Goal: Check status: Check status

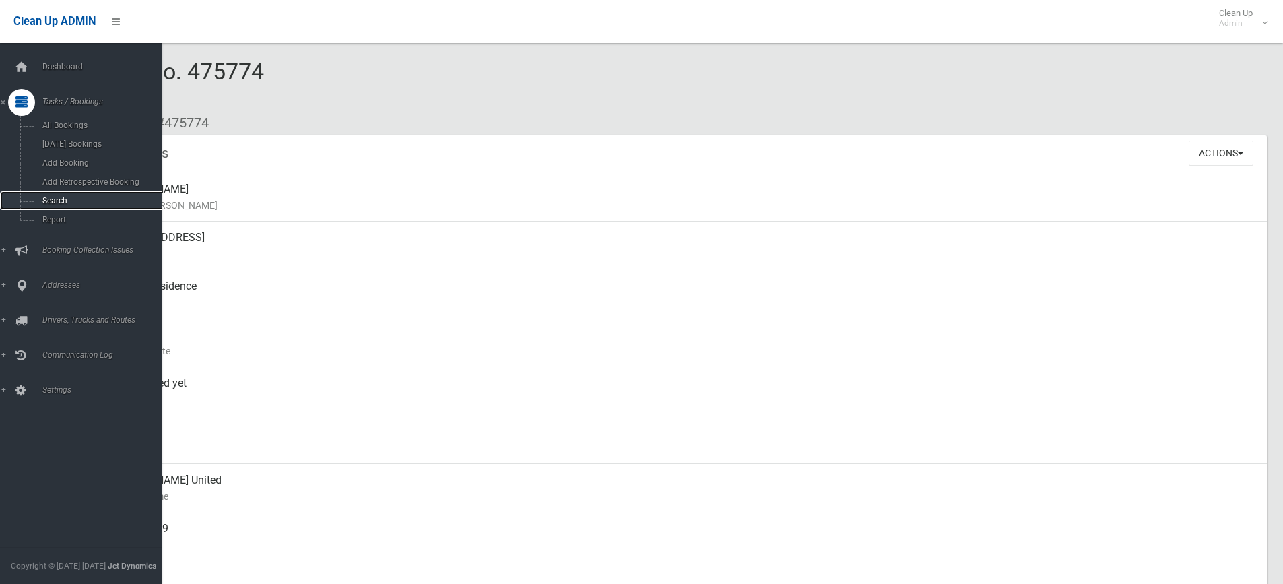
click at [57, 201] on span "Search" at bounding box center [99, 200] width 122 height 9
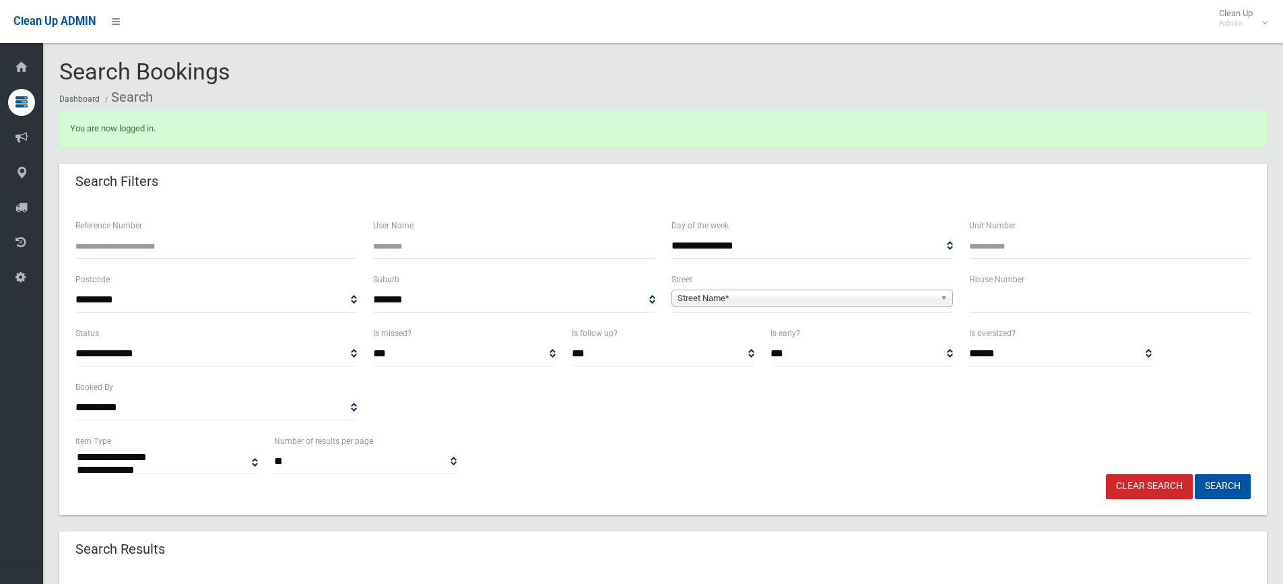
select select
click at [126, 241] on input "Reference Number" at bounding box center [215, 246] width 281 height 25
type input "******"
click at [1195, 474] on button "Search" at bounding box center [1223, 486] width 56 height 25
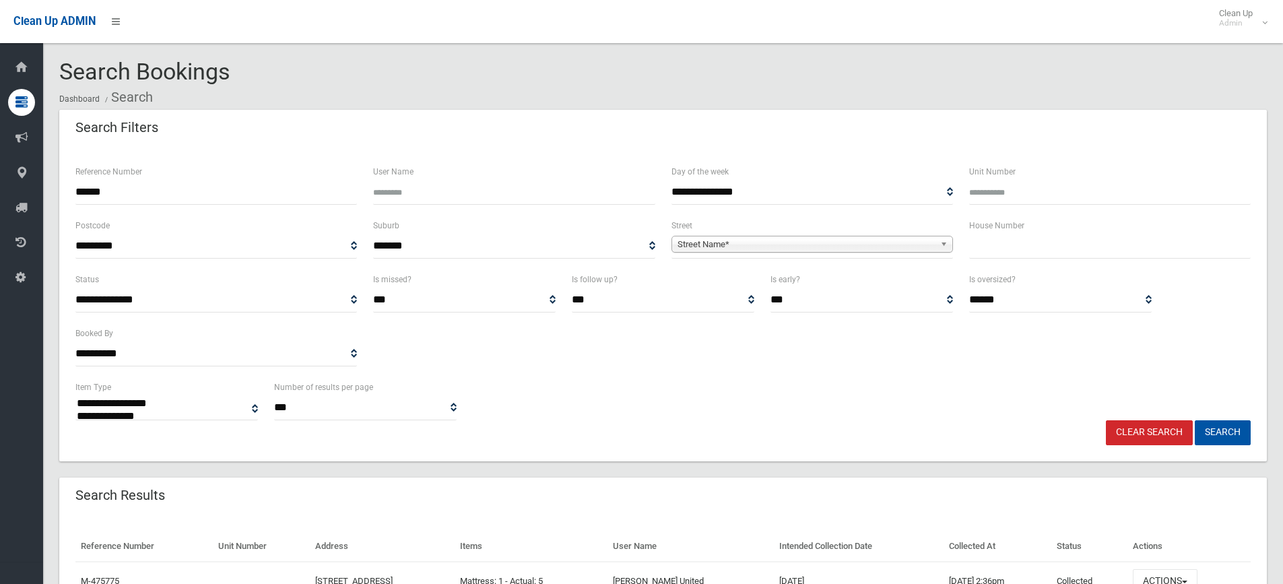
select select
click at [1226, 432] on button "Search" at bounding box center [1223, 432] width 56 height 25
select select
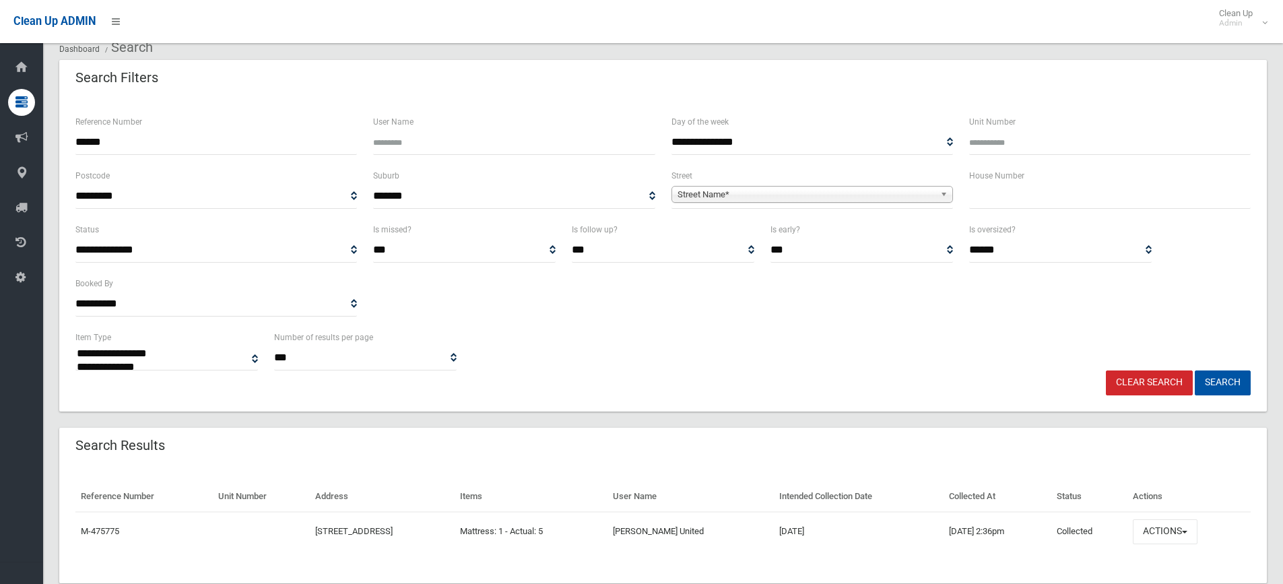
scroll to position [81, 0]
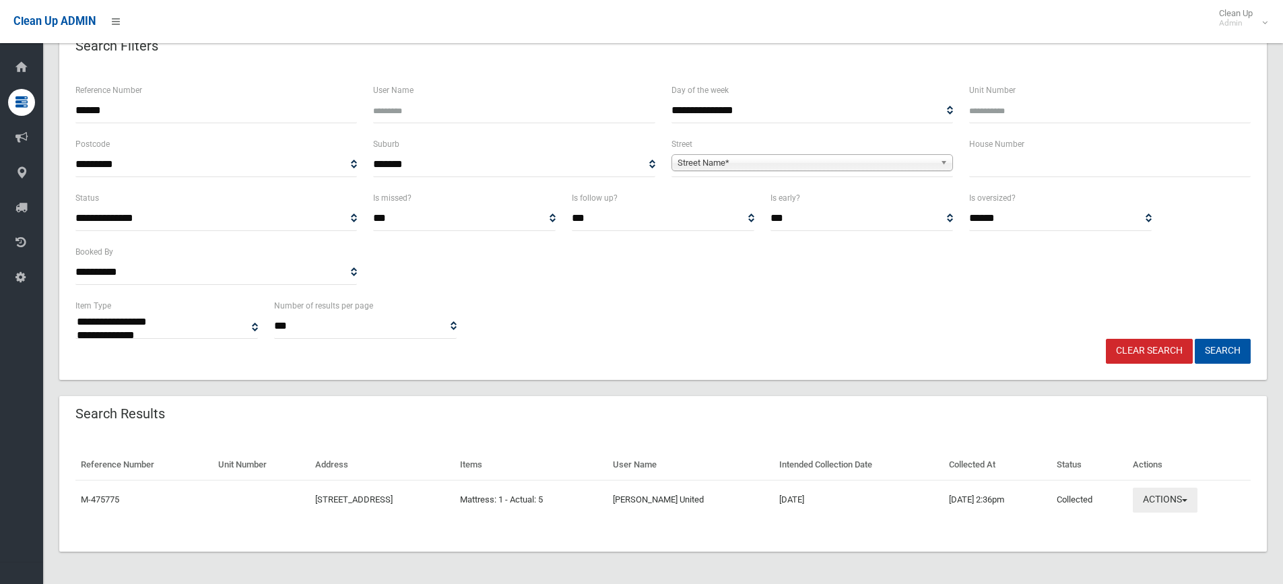
click at [1187, 500] on span "button" at bounding box center [1184, 500] width 5 height 3
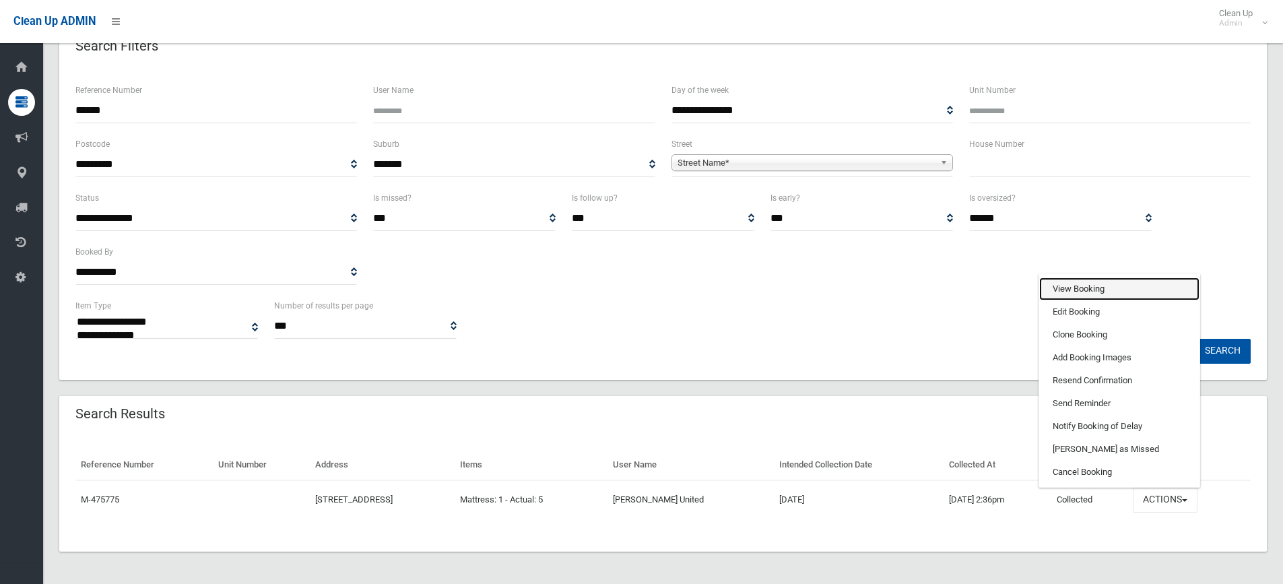
click at [1084, 292] on link "View Booking" at bounding box center [1119, 288] width 160 height 23
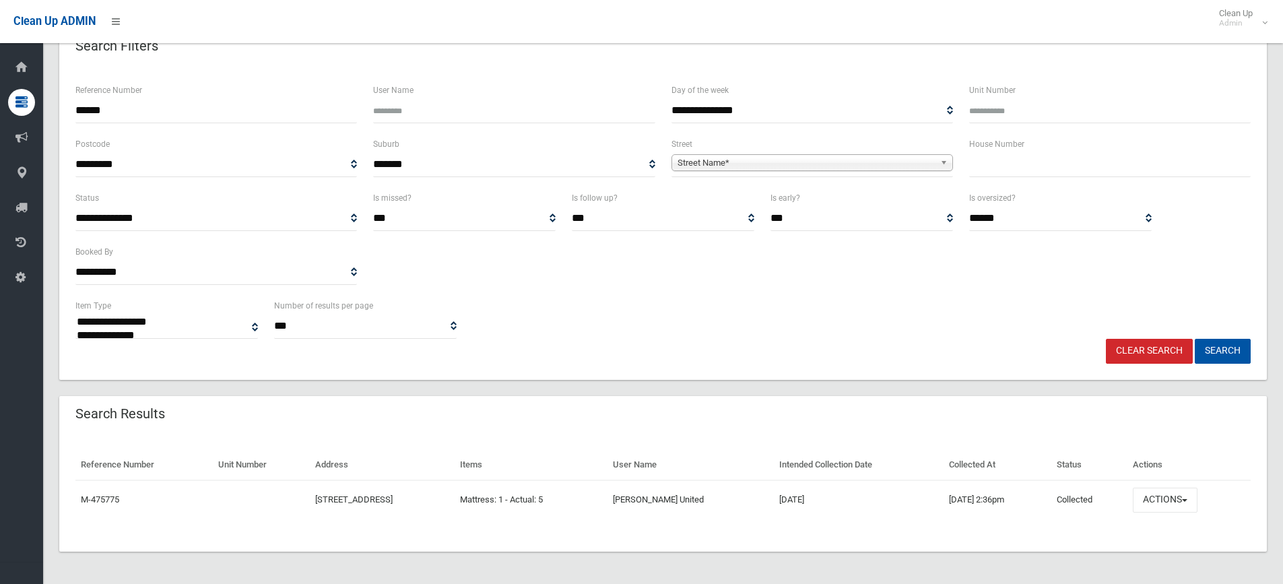
drag, startPoint x: 116, startPoint y: 105, endPoint x: 79, endPoint y: 99, distance: 38.2
click at [59, 104] on section "**********" at bounding box center [663, 281] width 1240 height 606
type input "******"
click at [1195, 339] on button "Search" at bounding box center [1223, 351] width 56 height 25
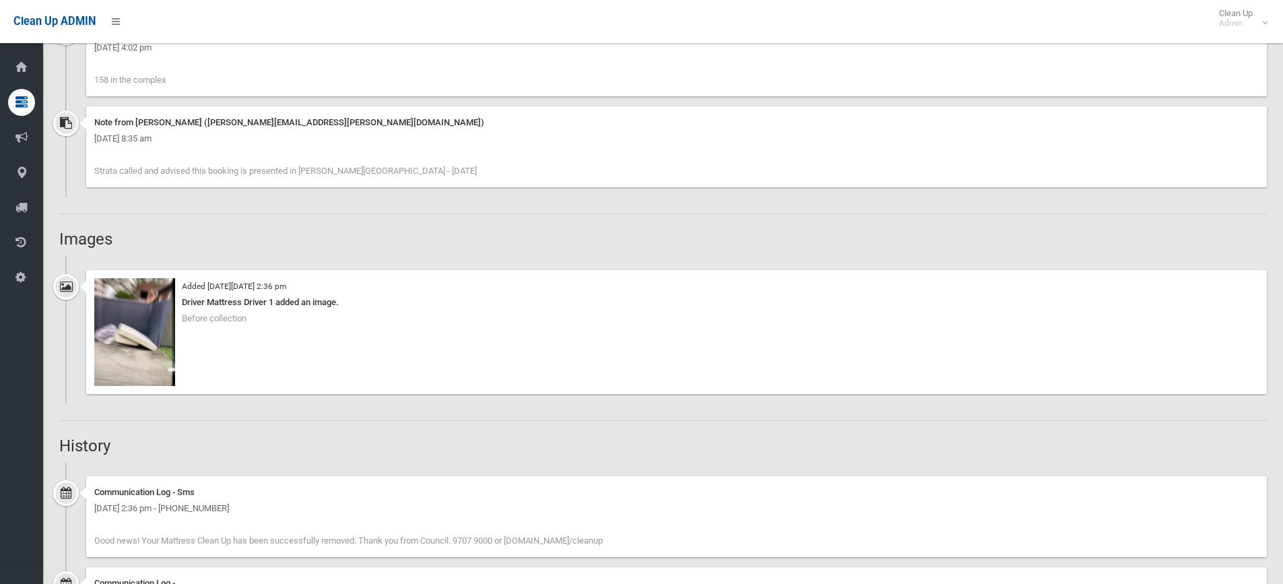
scroll to position [1010, 0]
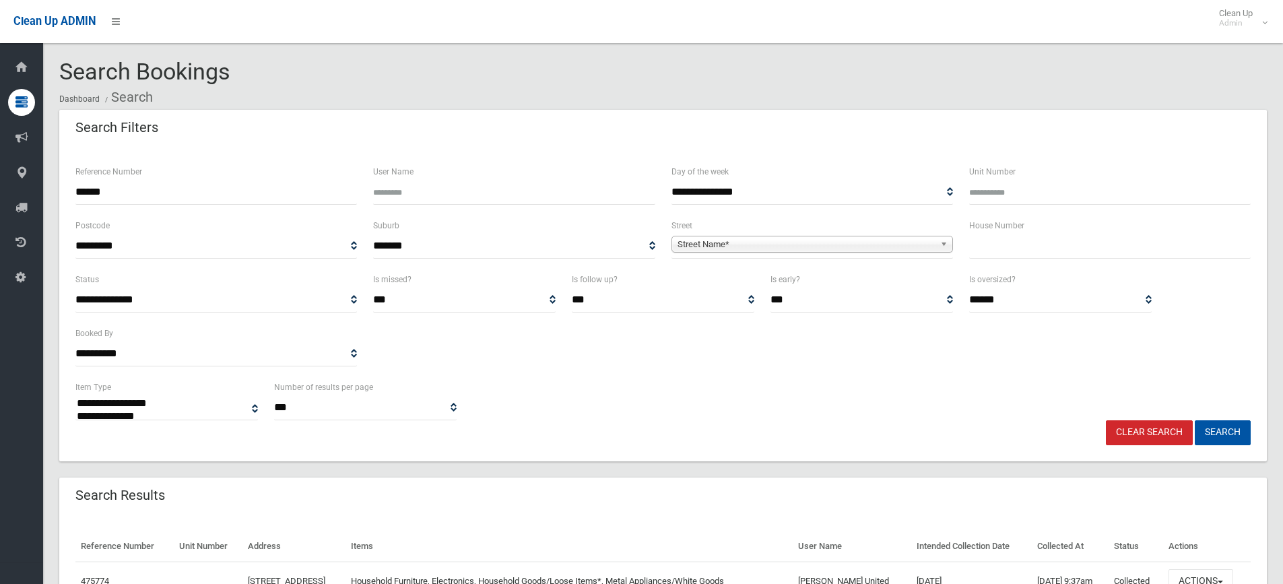
select select
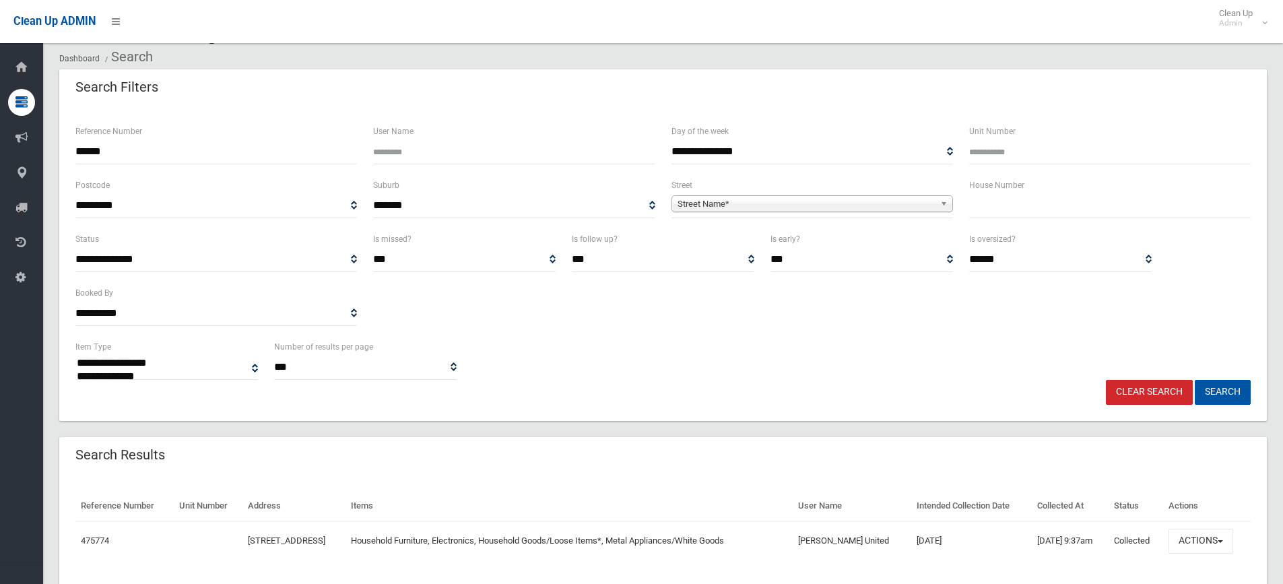
scroll to position [81, 0]
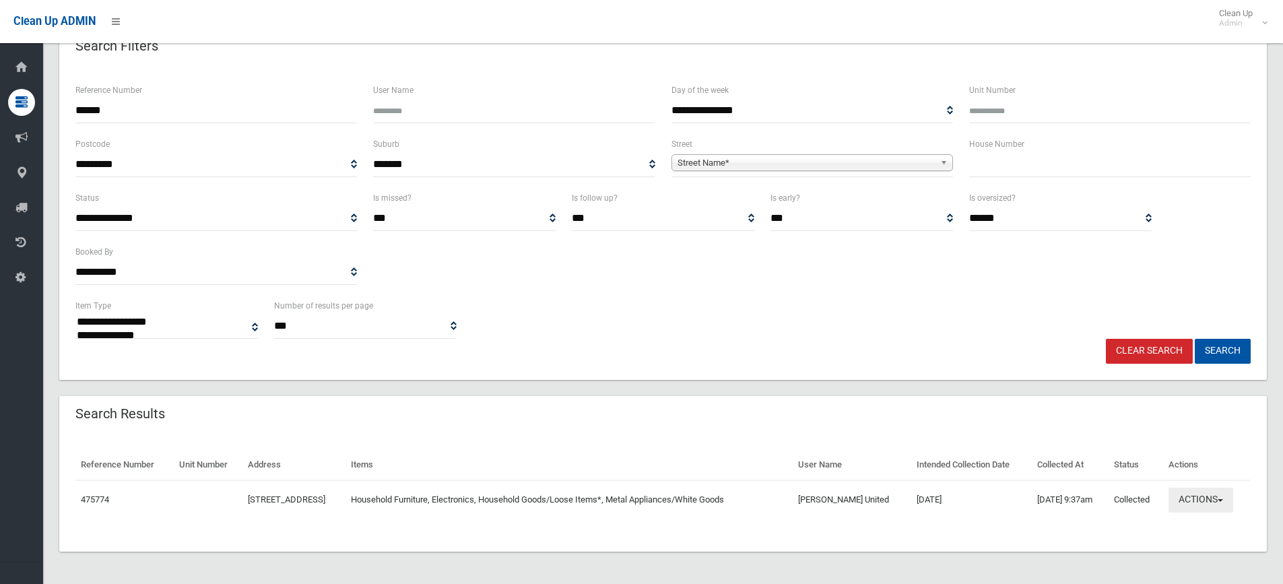
click at [1223, 500] on span "button" at bounding box center [1219, 500] width 5 height 3
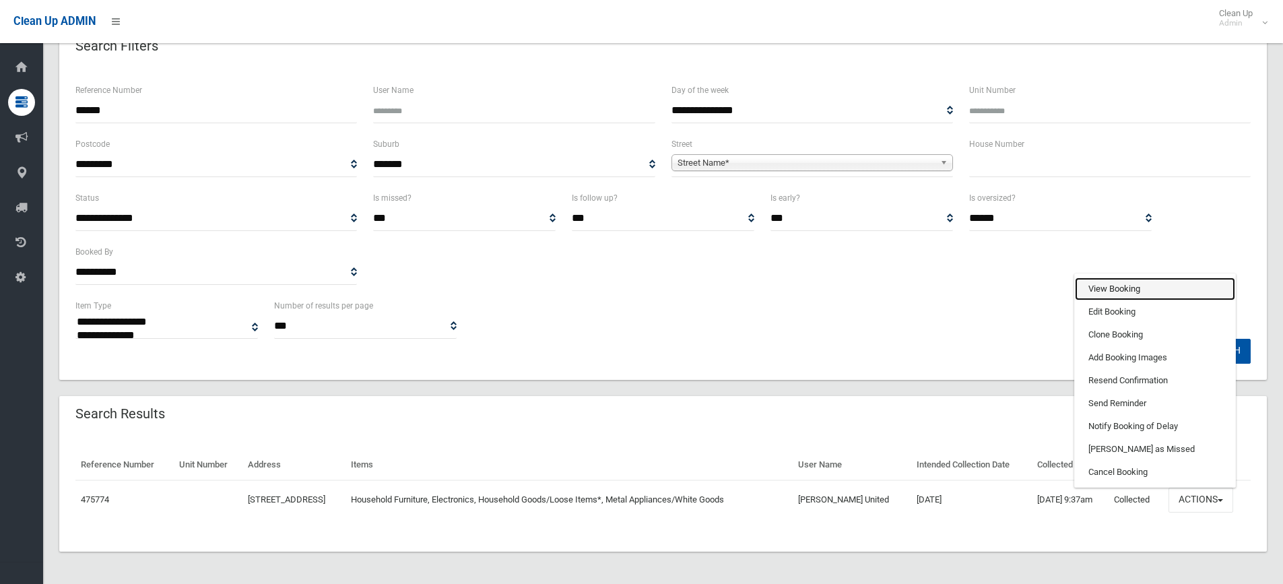
click at [1109, 289] on link "View Booking" at bounding box center [1155, 288] width 160 height 23
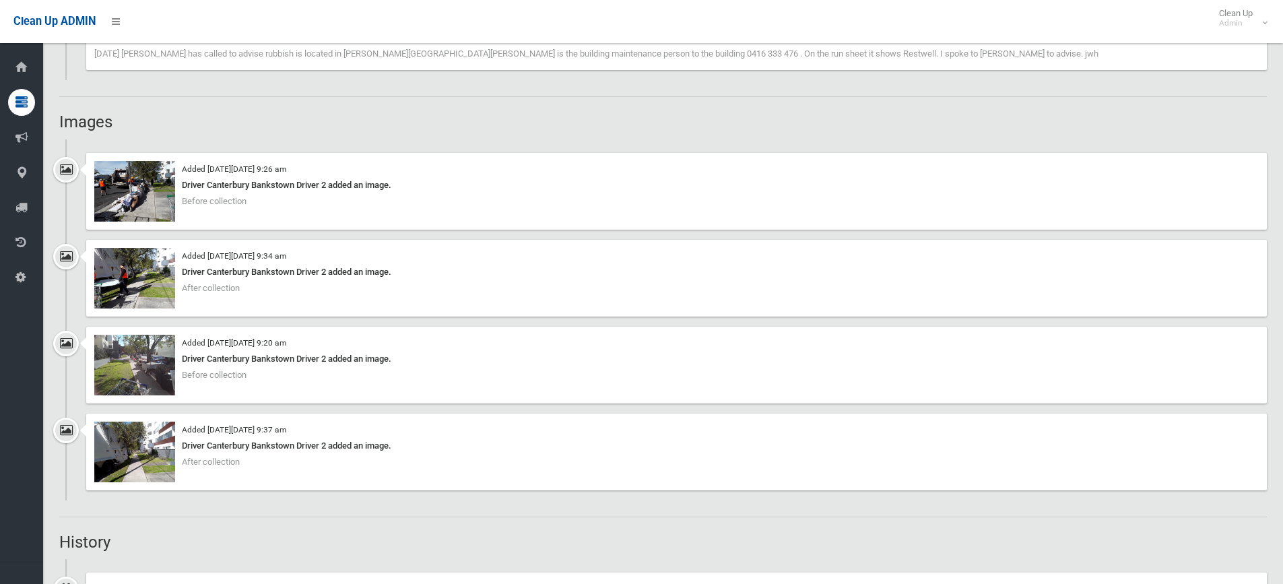
scroll to position [1279, 0]
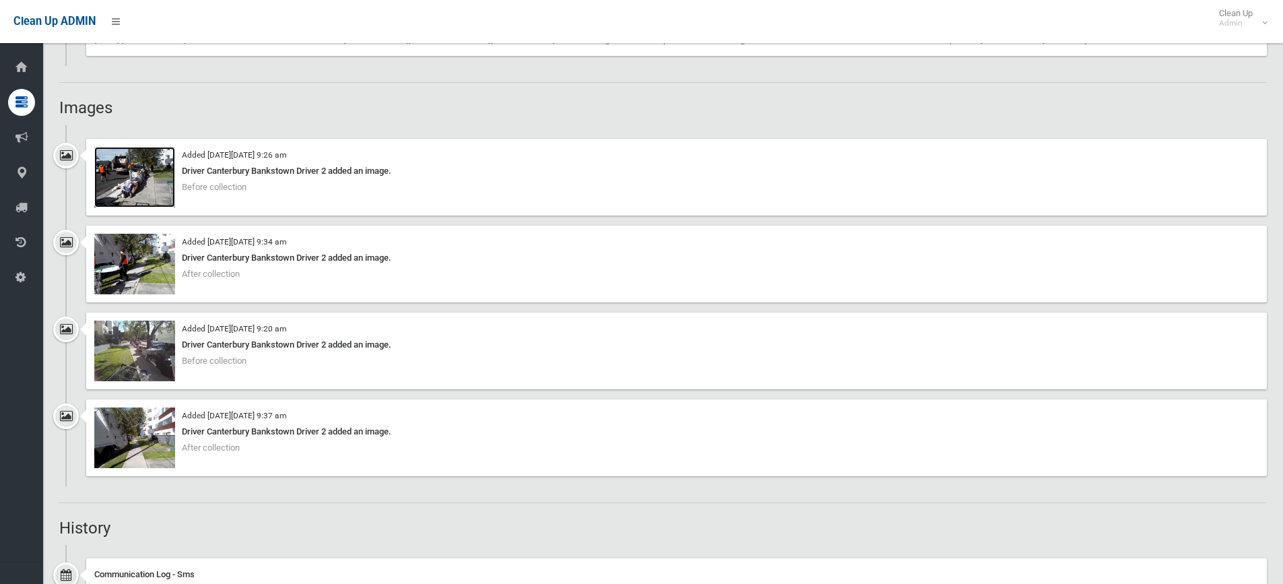
click at [139, 183] on img at bounding box center [134, 177] width 81 height 61
